Goal: Communication & Community: Ask a question

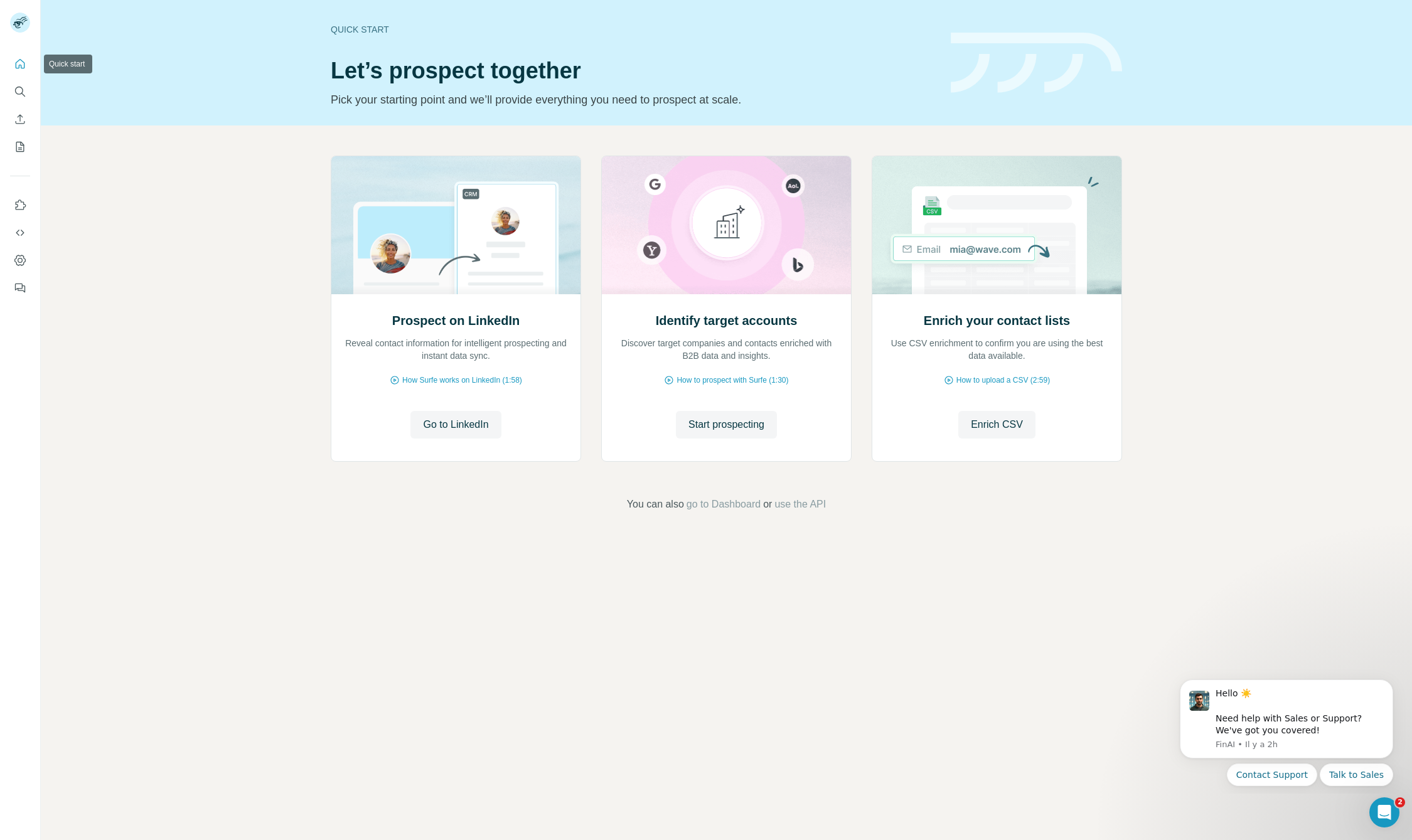
click at [19, 61] on icon "Quick start" at bounding box center [19, 64] width 13 height 13
click at [18, 84] on button "Search" at bounding box center [20, 91] width 20 height 23
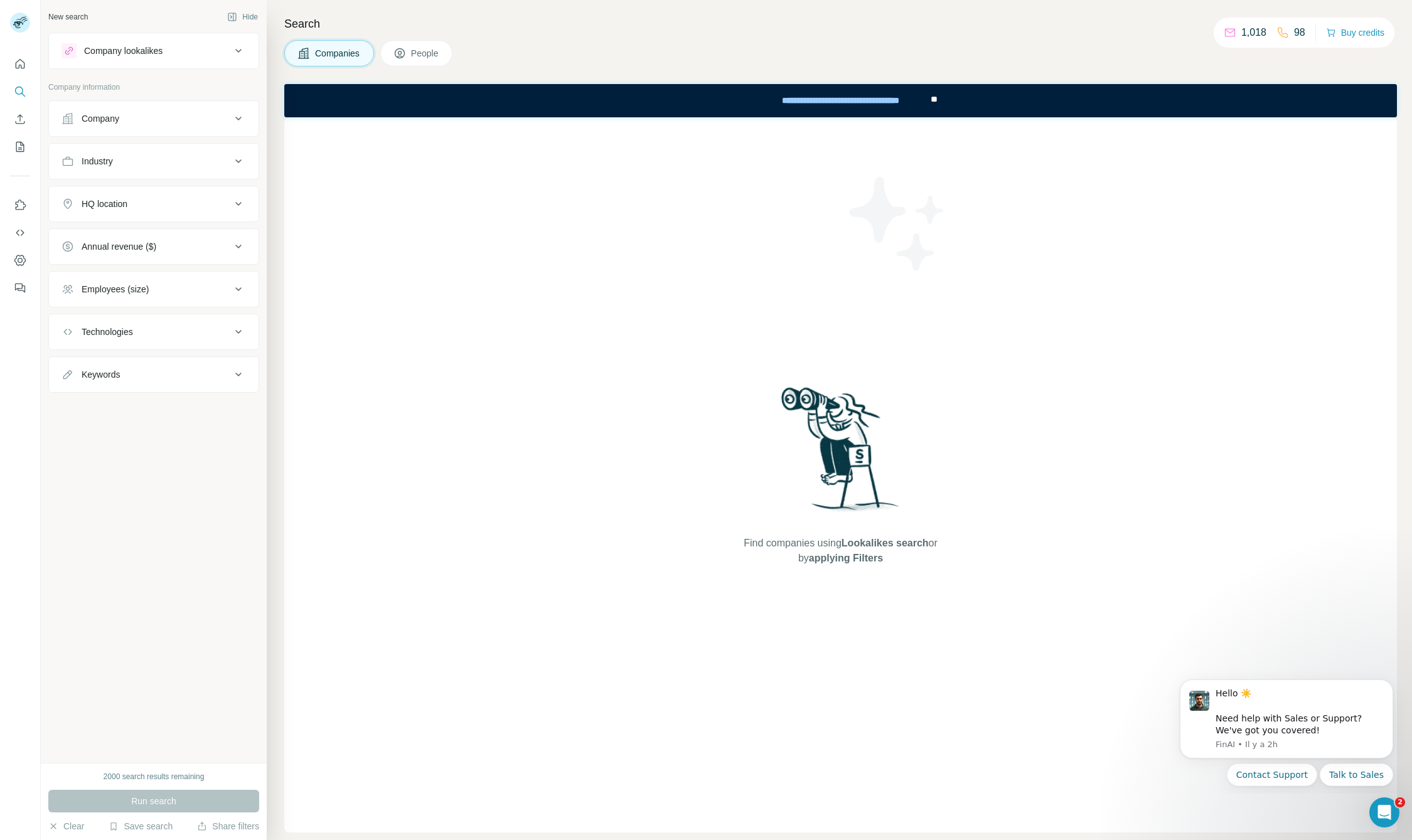
click at [568, 334] on div "Find companies using Lookalikes search or by applying Filters" at bounding box center [840, 474] width 1113 height 715
click at [408, 55] on button "People" at bounding box center [417, 53] width 73 height 26
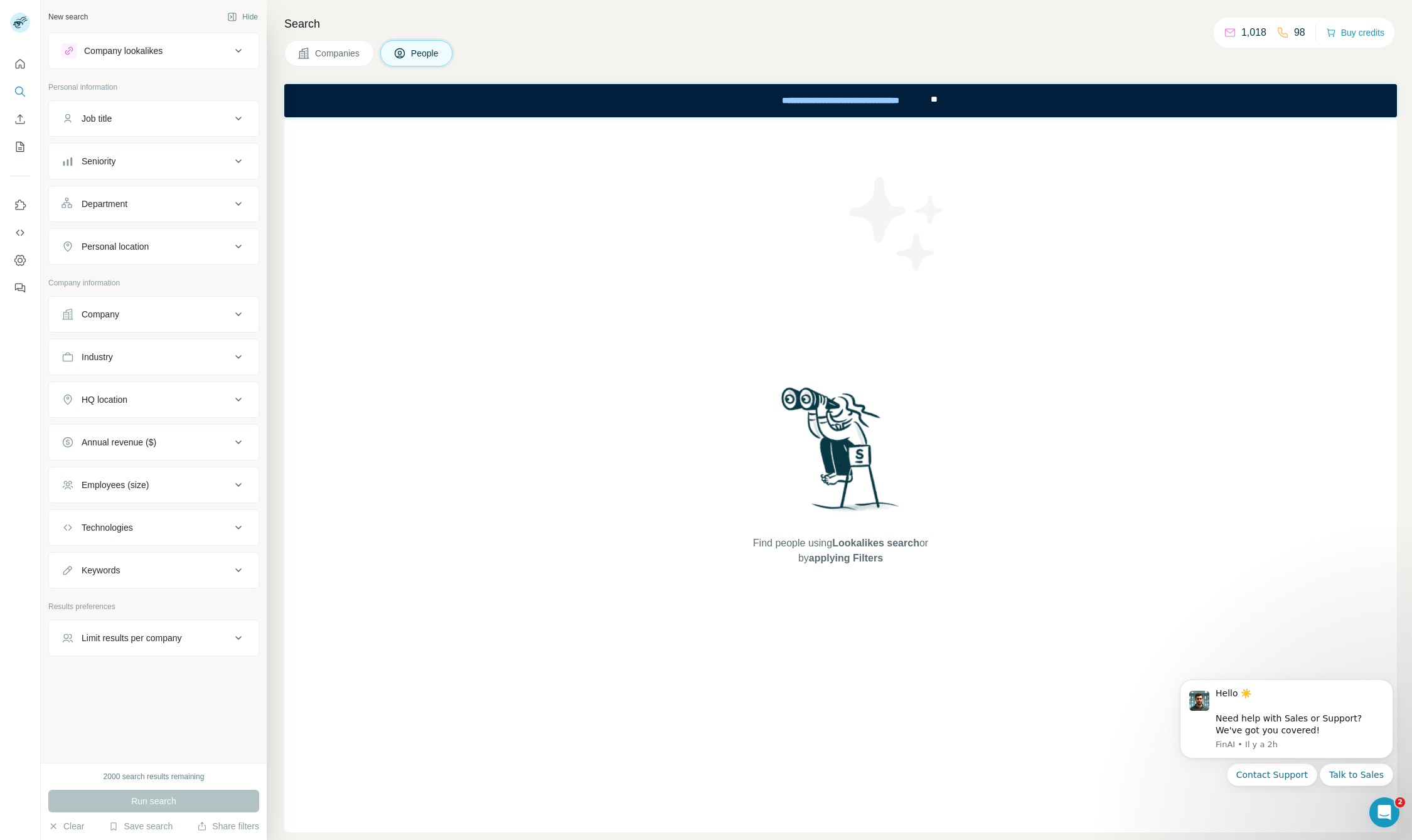
click at [498, 267] on div "Find people using Lookalikes search or by applying Filters" at bounding box center [840, 474] width 1113 height 715
click at [426, 55] on span "People" at bounding box center [425, 53] width 29 height 13
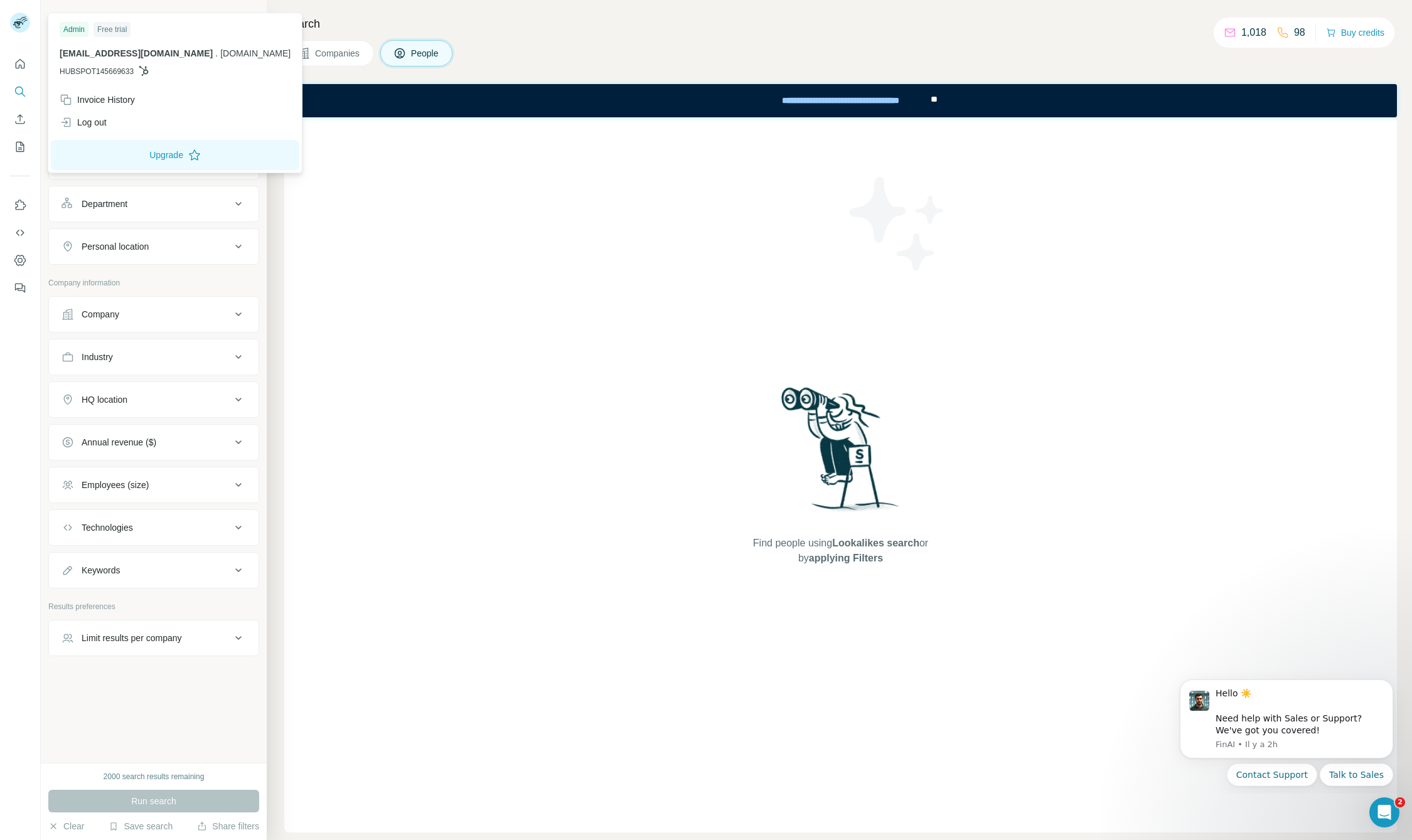
click at [61, 51] on span "[EMAIL_ADDRESS][DOMAIN_NAME]" at bounding box center [136, 54] width 153 height 10
click at [107, 31] on div "Free trial" at bounding box center [112, 29] width 37 height 15
click at [75, 68] on span "HUBSPOT145669633" at bounding box center [96, 71] width 74 height 11
click at [12, 25] on rect at bounding box center [20, 23] width 20 height 20
click at [101, 156] on button "Upgrade" at bounding box center [175, 155] width 248 height 30
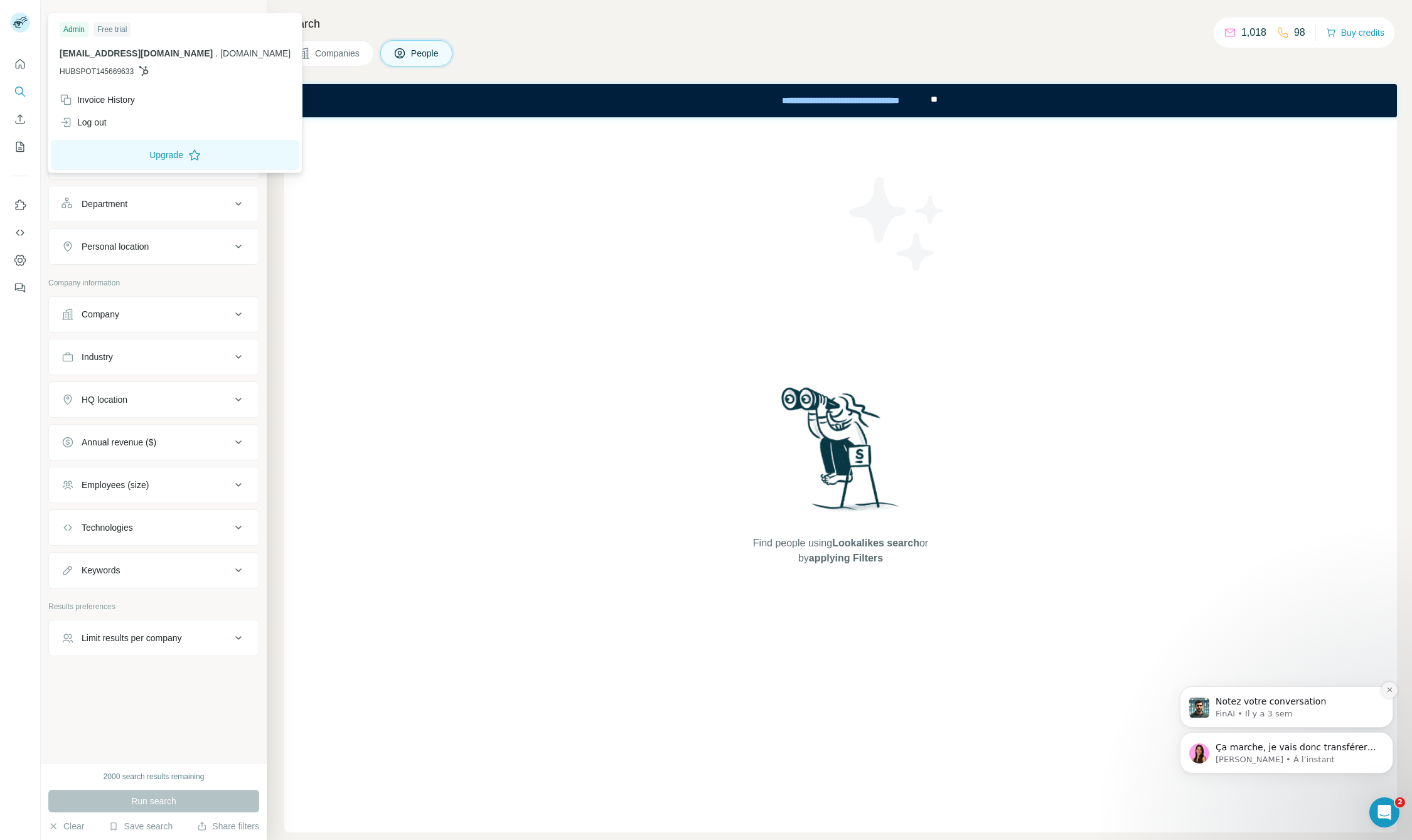
click at [1390, 687] on icon "Dismiss notification" at bounding box center [1390, 690] width 7 height 7
click at [1312, 753] on span "Ça marche, je vais donc transférer votre plan payant à votre compte lié à Hubsp…" at bounding box center [1296, 760] width 161 height 35
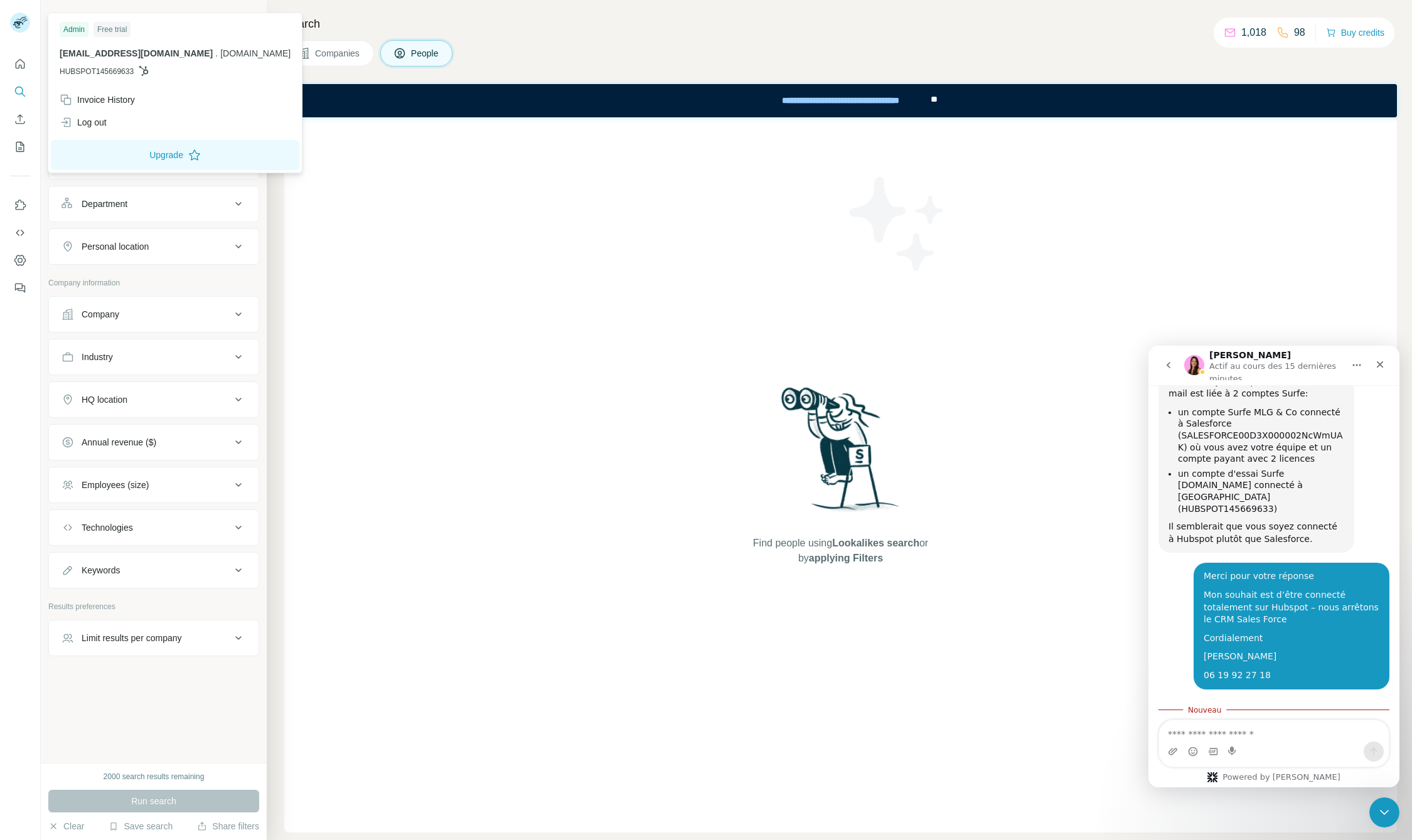
scroll to position [643, 0]
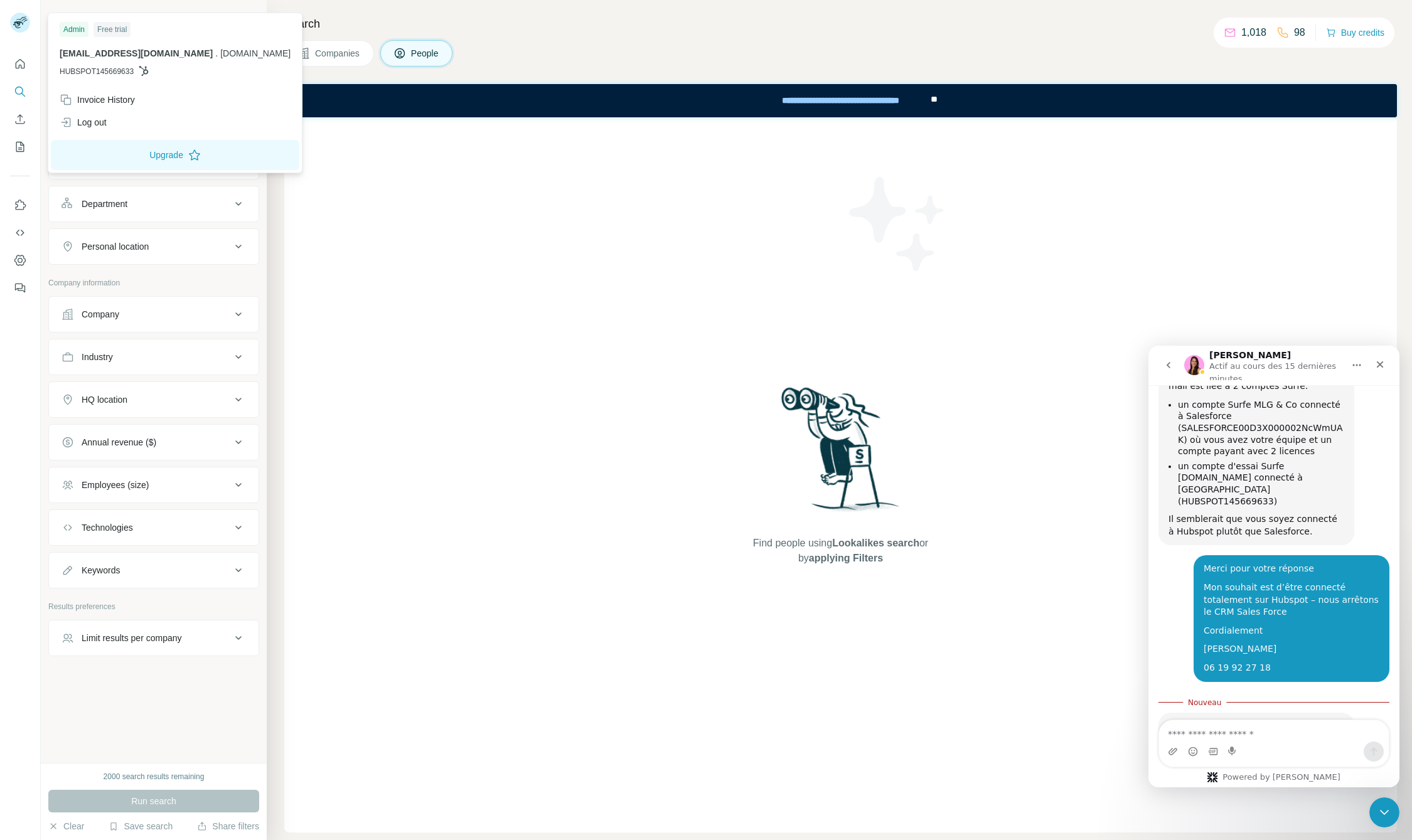
click at [1176, 627] on div "Merci pour votre réponse Mon souhait est d’être connecté totalement sur Hubspot…" at bounding box center [1274, 624] width 231 height 136
click at [1267, 738] on textarea "Envoyer un message..." at bounding box center [1274, 730] width 230 height 21
type textarea "*****"
click at [1372, 744] on button "Envoyer un message…" at bounding box center [1374, 752] width 20 height 20
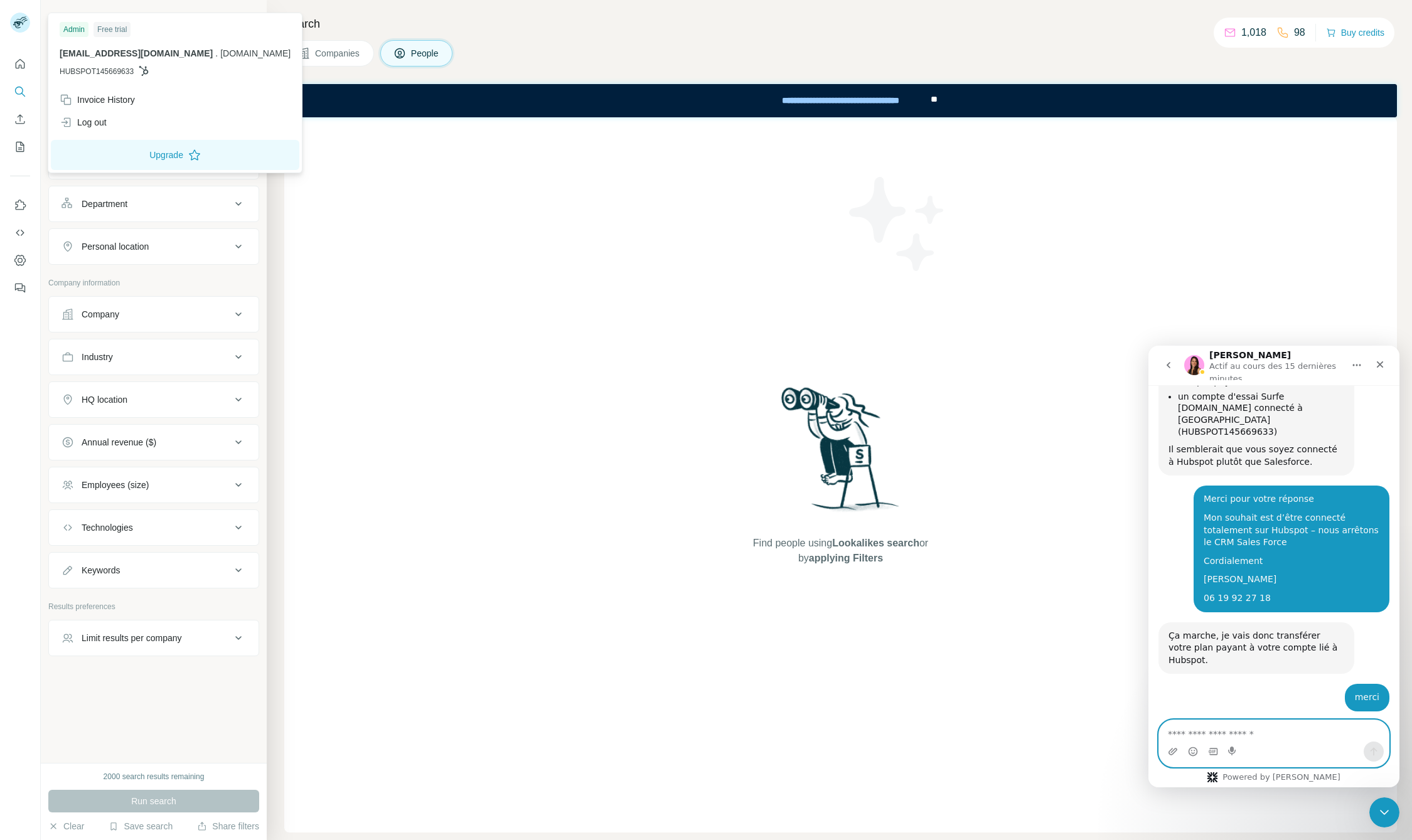
scroll to position [722, 0]
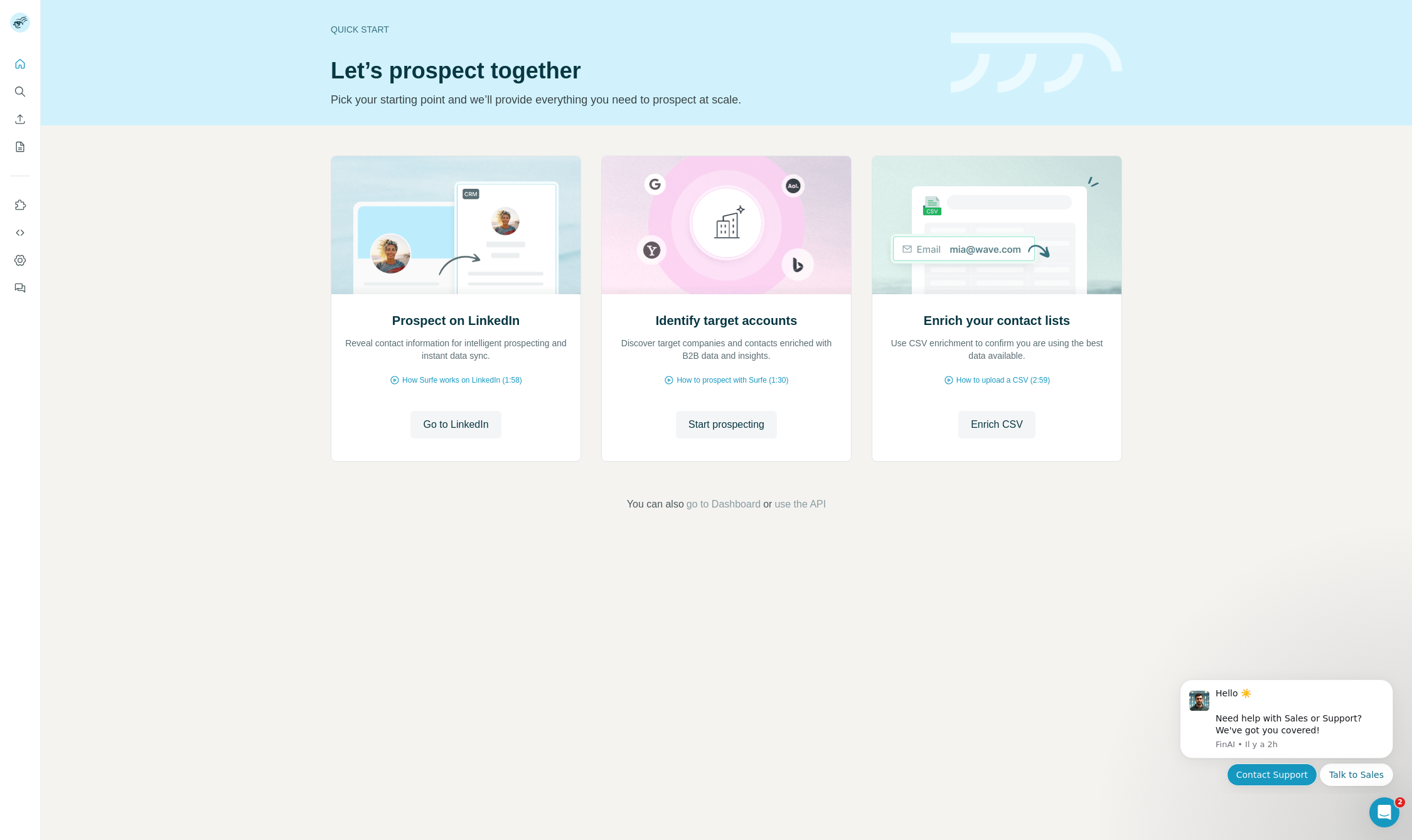
click at [1293, 771] on button "Contact Support" at bounding box center [1273, 775] width 91 height 23
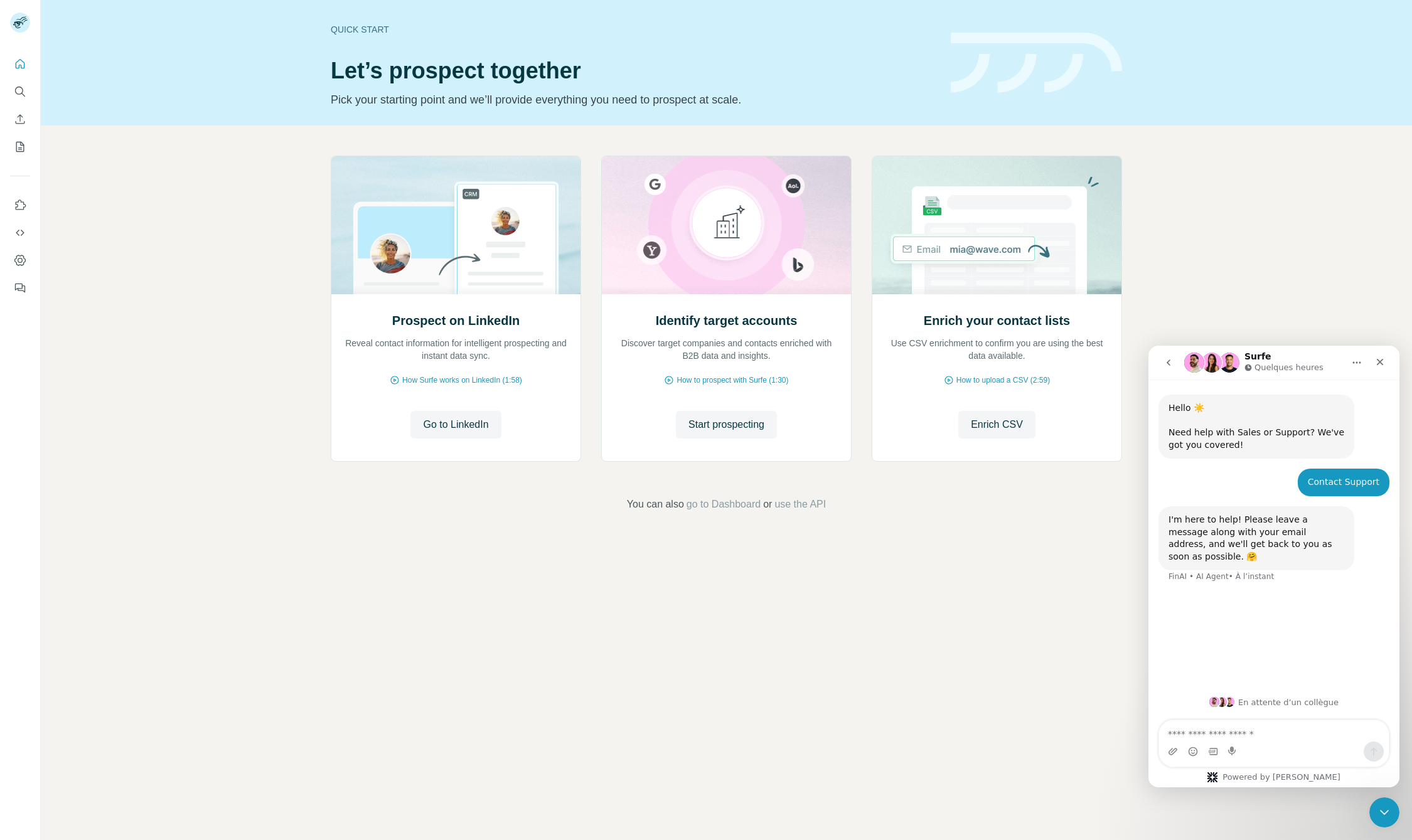
click at [1231, 734] on textarea "Envoyer un message..." at bounding box center [1274, 730] width 230 height 21
type textarea "**********"
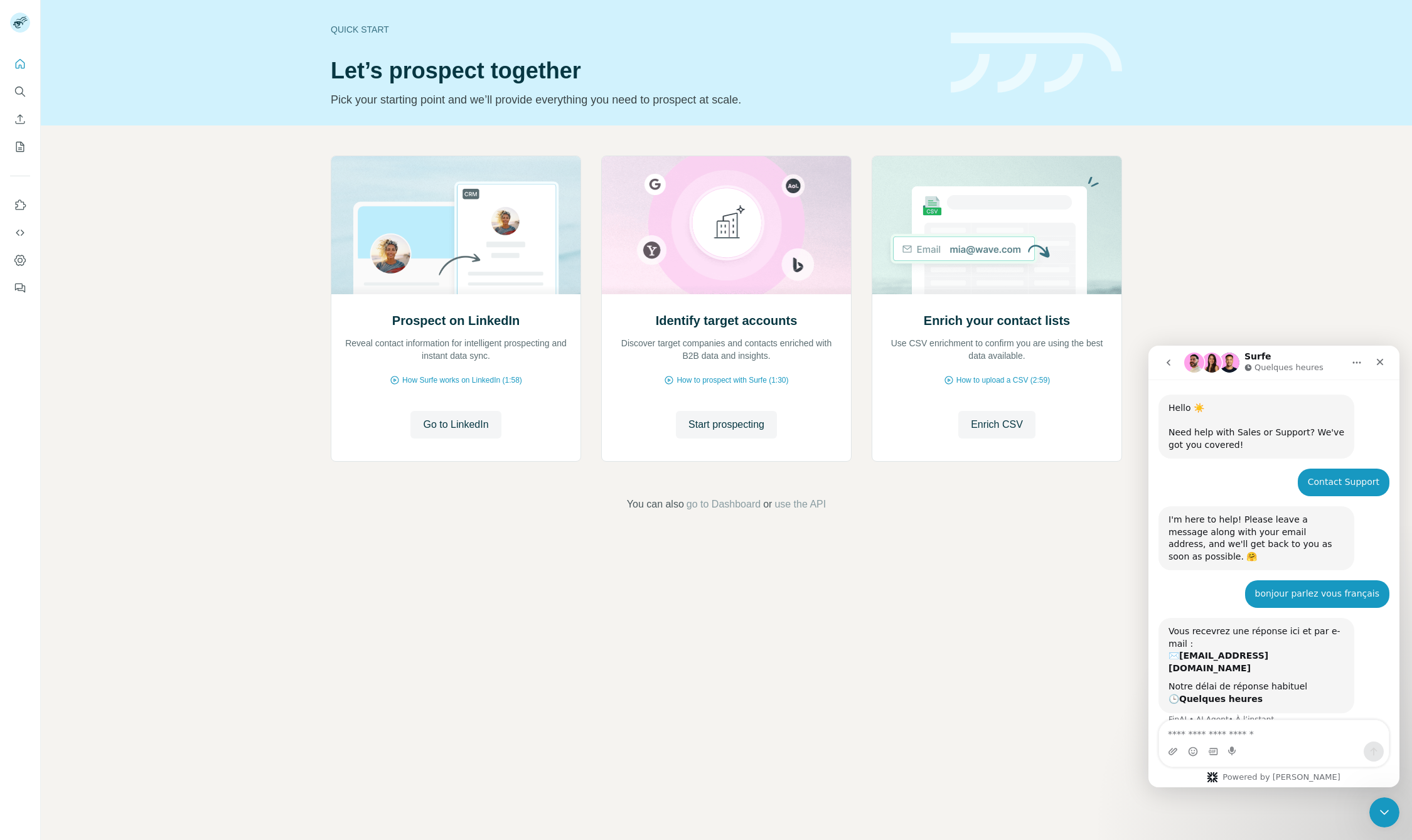
scroll to position [17, 0]
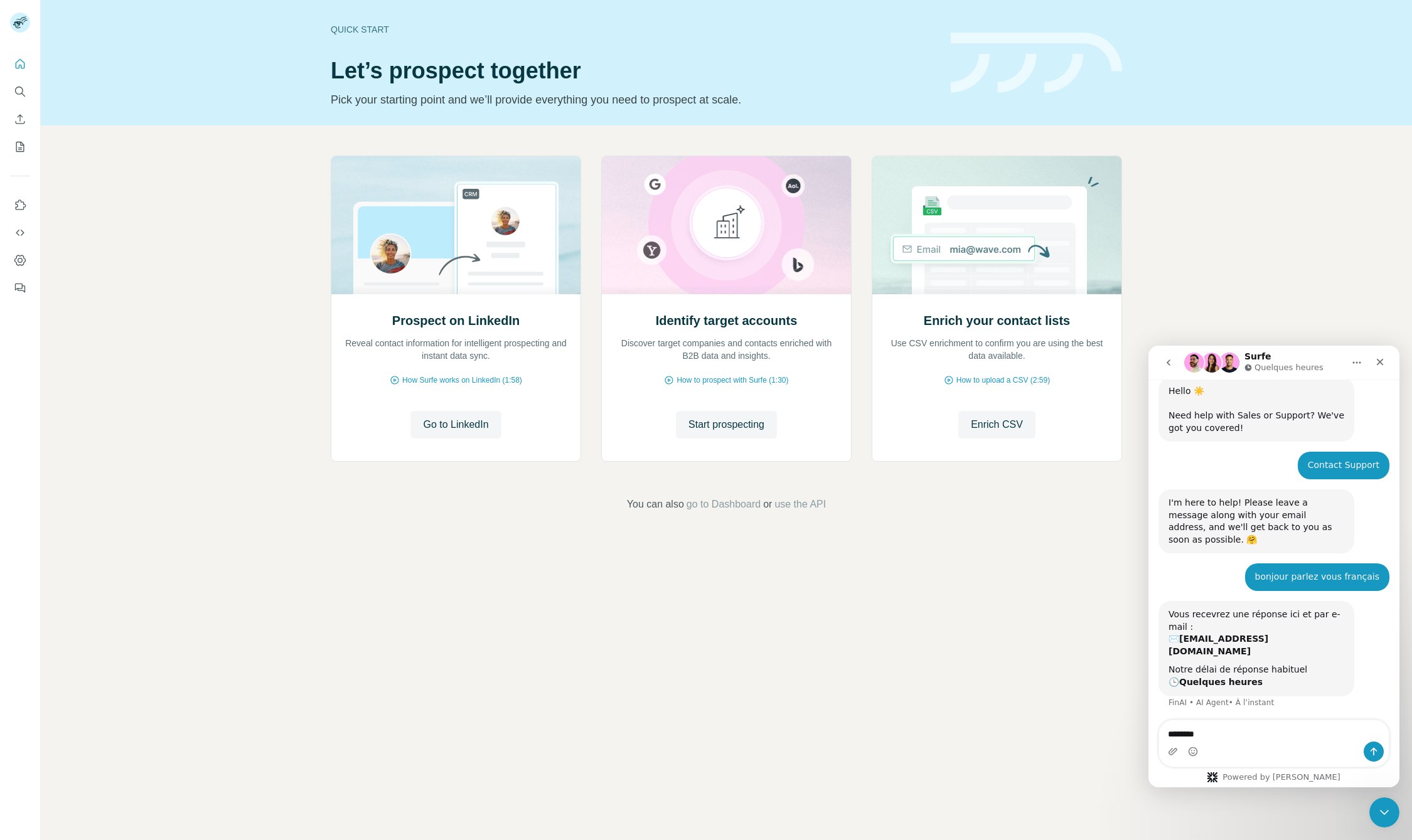
type textarea "*********"
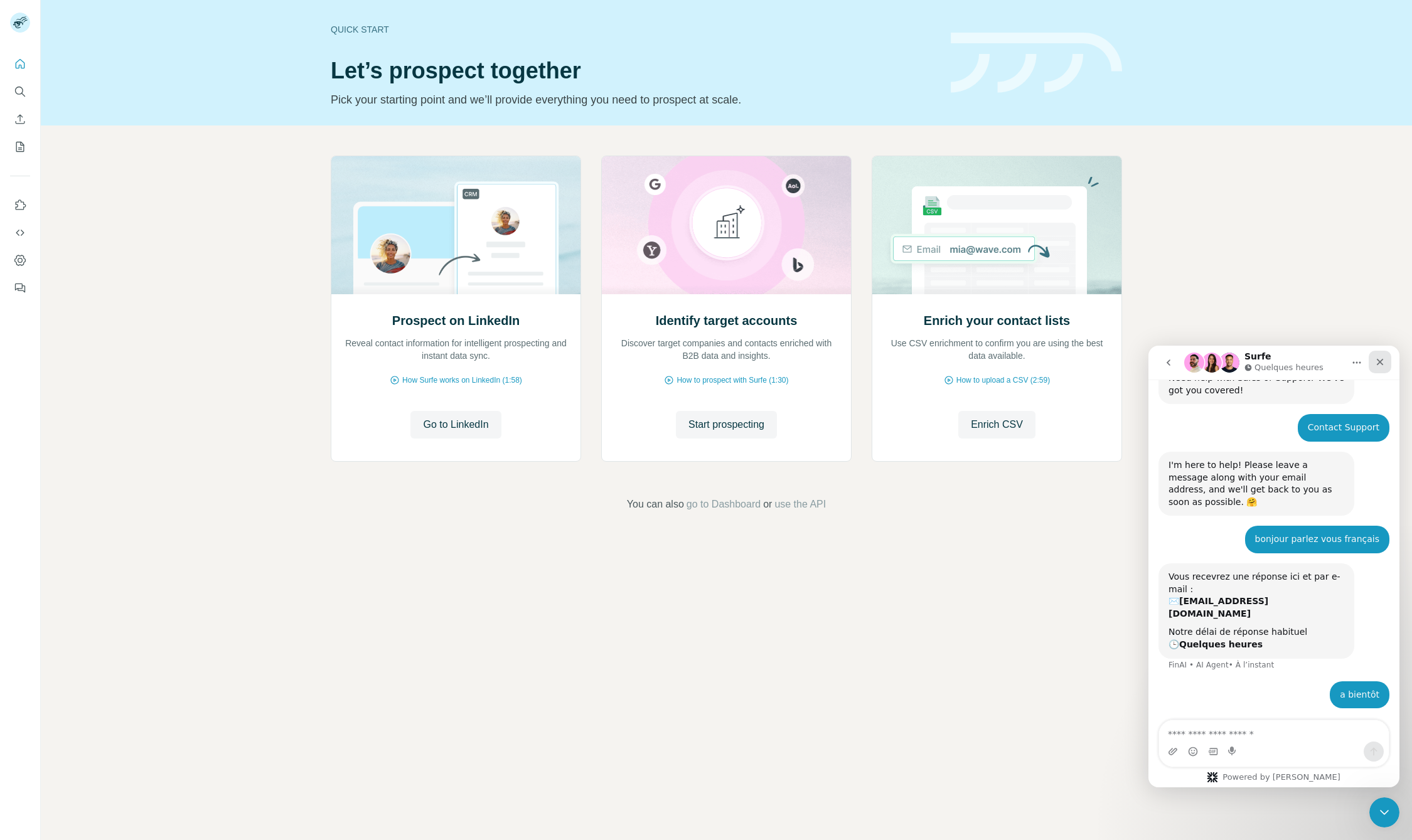
click at [1374, 361] on div "Fermer" at bounding box center [1380, 361] width 23 height 23
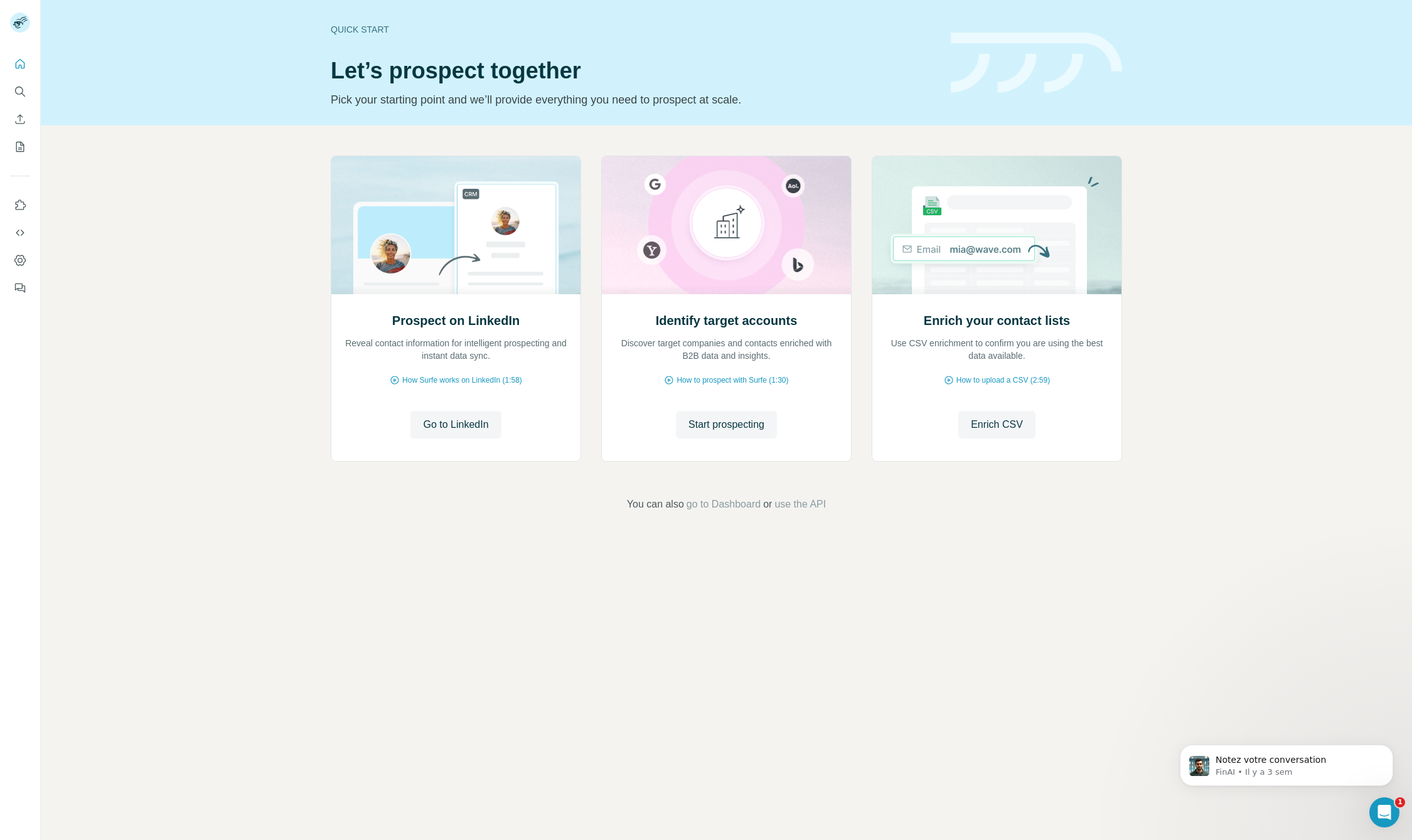
scroll to position [0, 0]
click at [1388, 750] on icon "Dismiss notification" at bounding box center [1389, 748] width 4 height 4
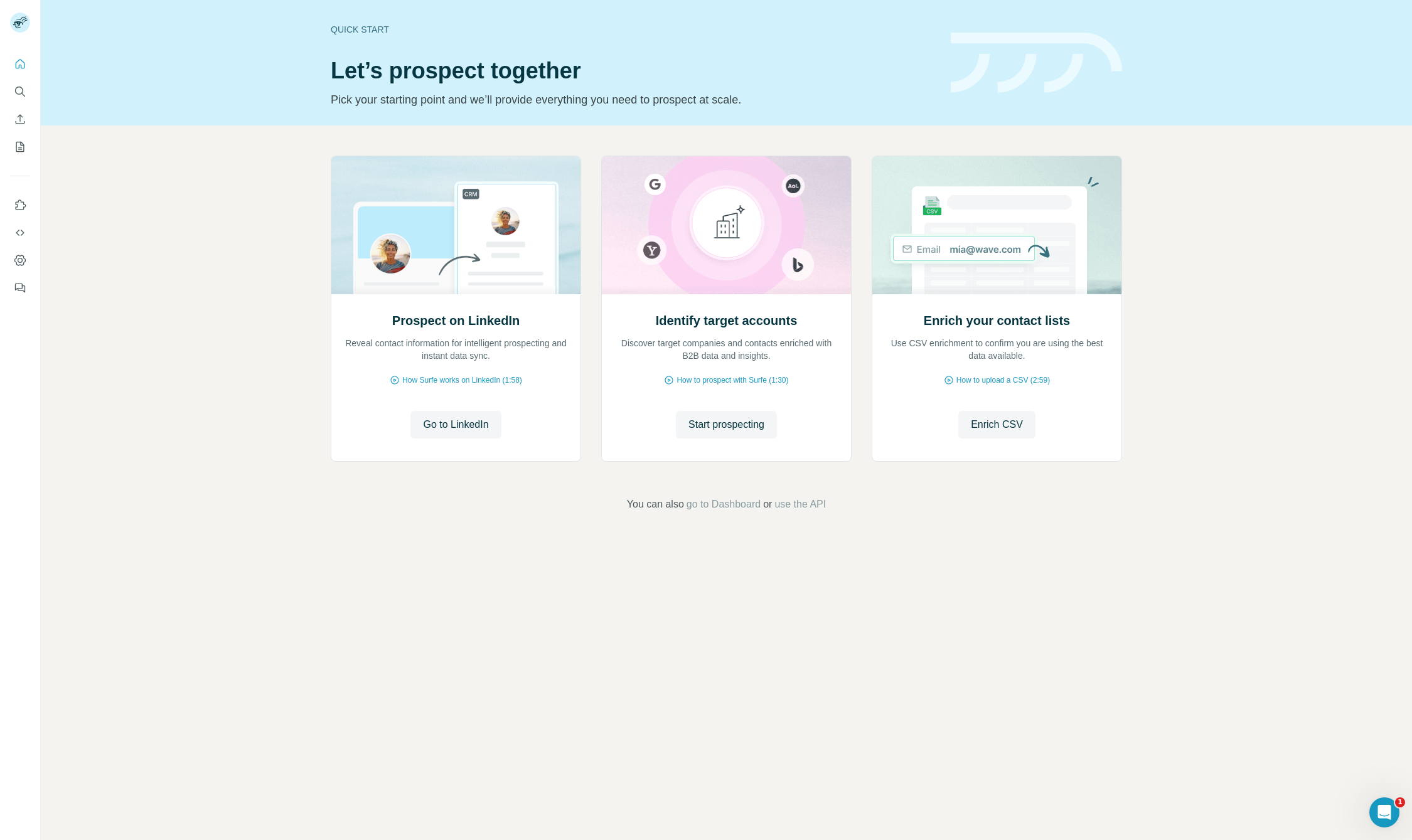
click at [640, 729] on div "Quick start Let’s prospect together Pick your starting point and we’ll provide …" at bounding box center [727, 420] width 1372 height 840
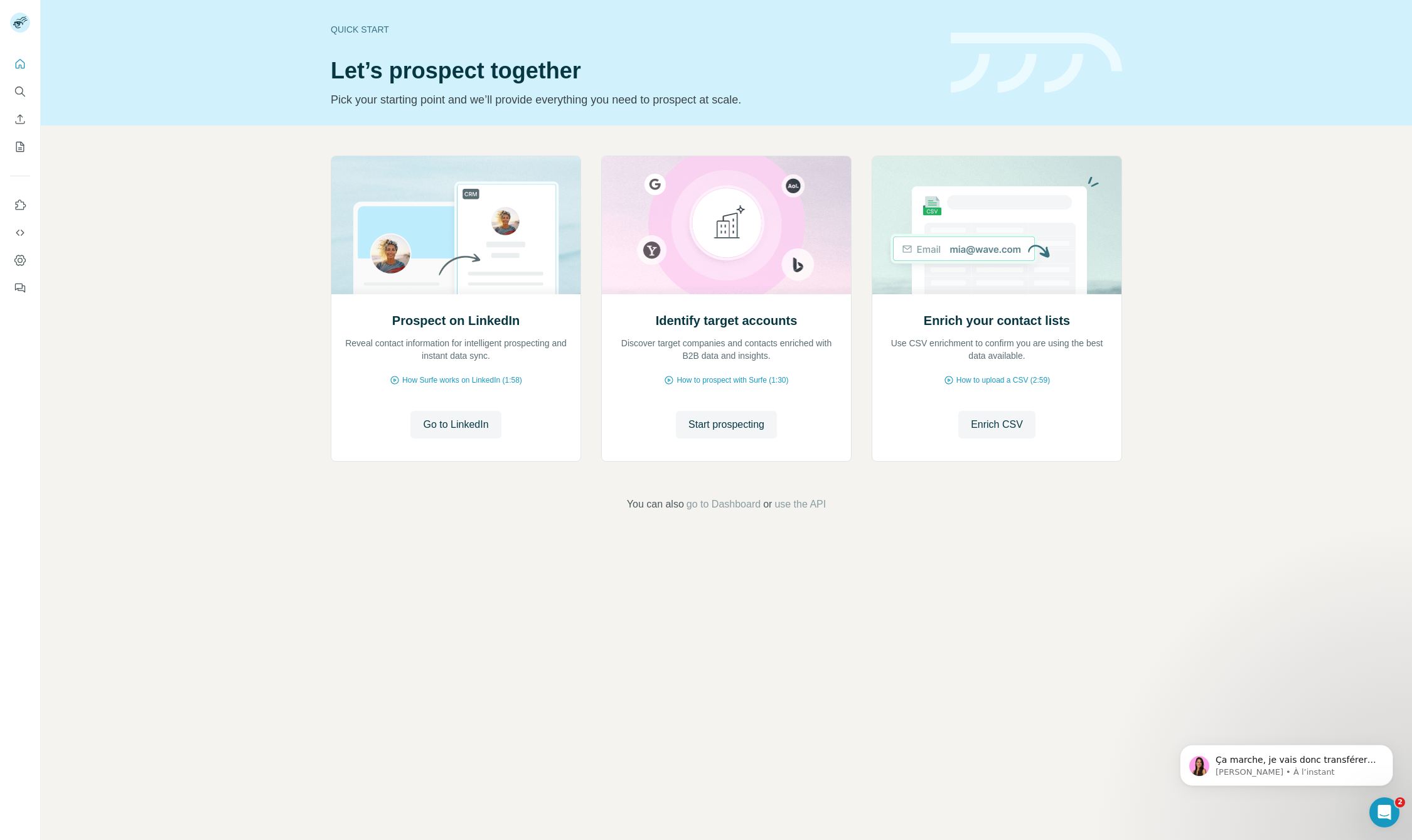
scroll to position [623, 0]
